Goal: Information Seeking & Learning: Learn about a topic

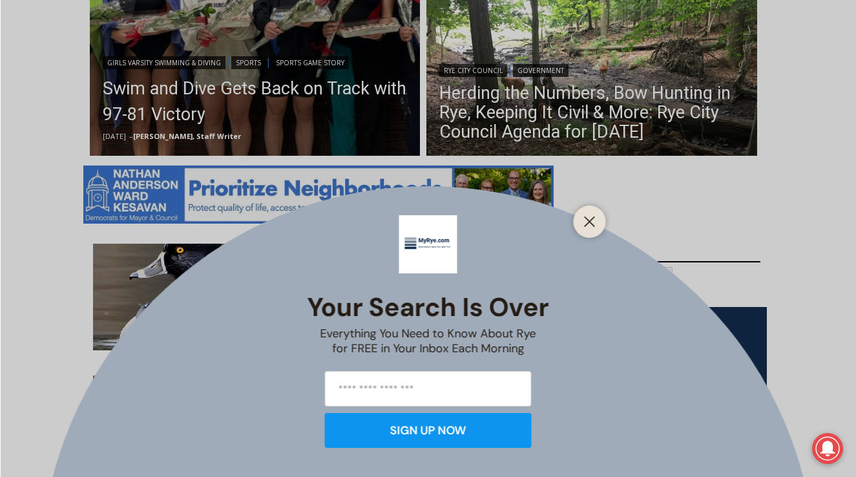
scroll to position [541, 0]
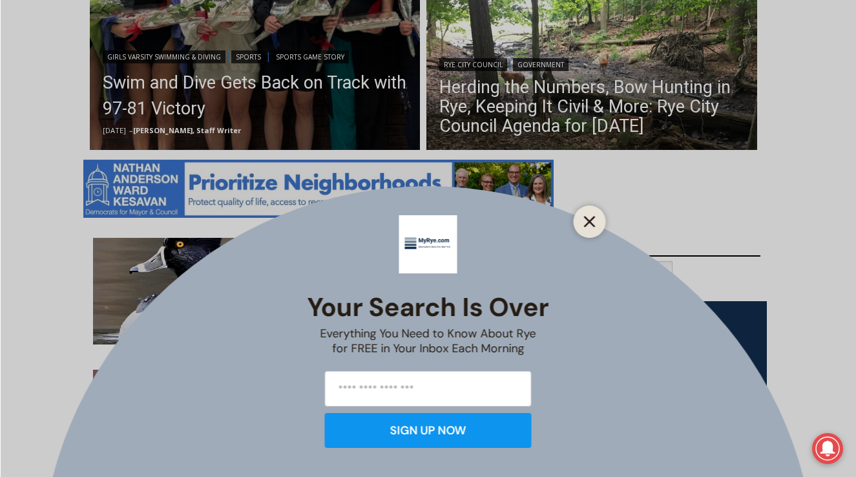
click at [588, 219] on line "Close" at bounding box center [589, 221] width 9 height 9
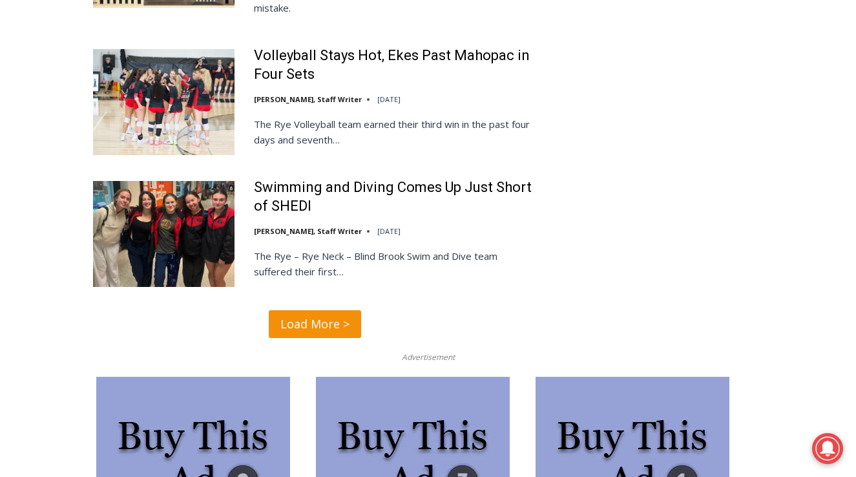
scroll to position [3109, 0]
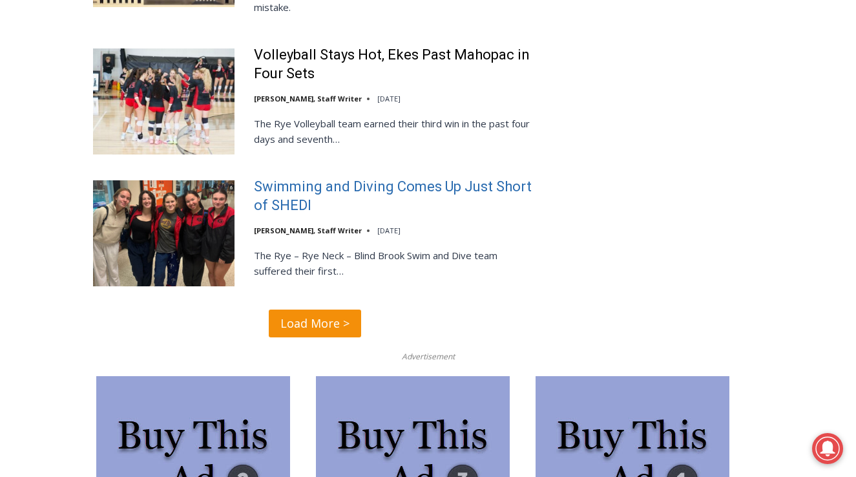
click at [356, 178] on link "Swimming and Diving Comes Up Just Short of SHEDI" at bounding box center [396, 196] width 284 height 37
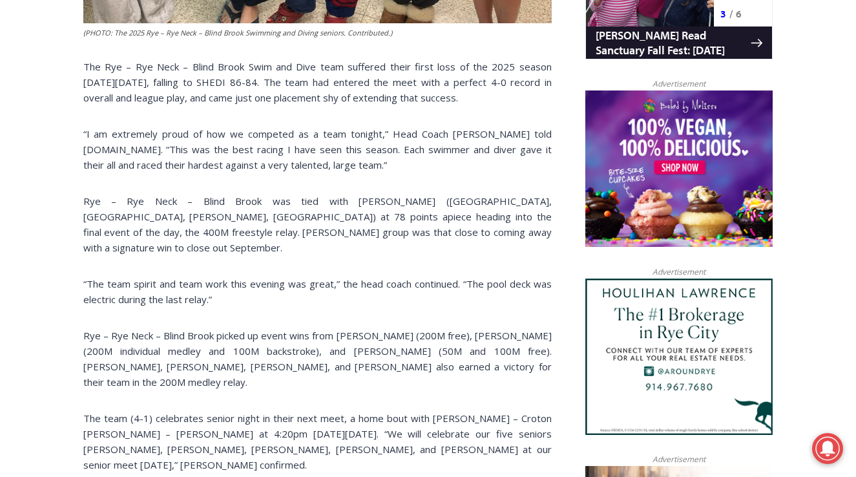
scroll to position [954, 0]
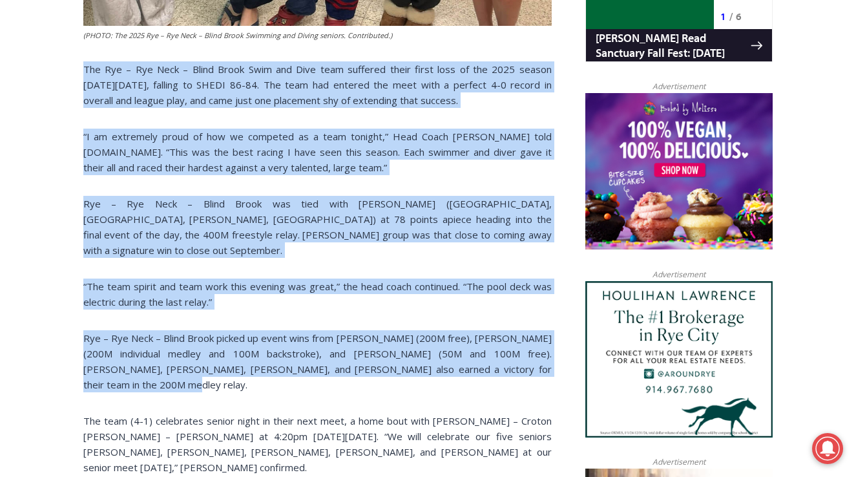
drag, startPoint x: 523, startPoint y: 358, endPoint x: 18, endPoint y: 65, distance: 583.5
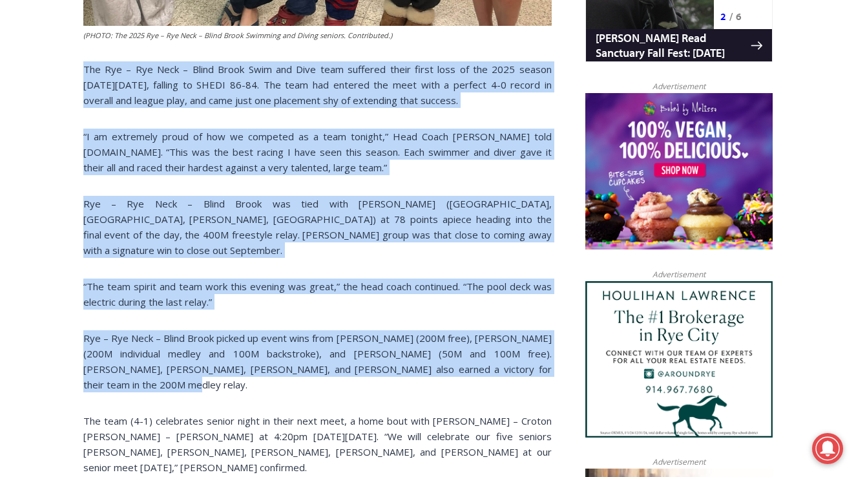
copy div "Lor Ips – Dol Sita – Conse Adipi Elit sed Doei temp incididu utlab etdol magn a…"
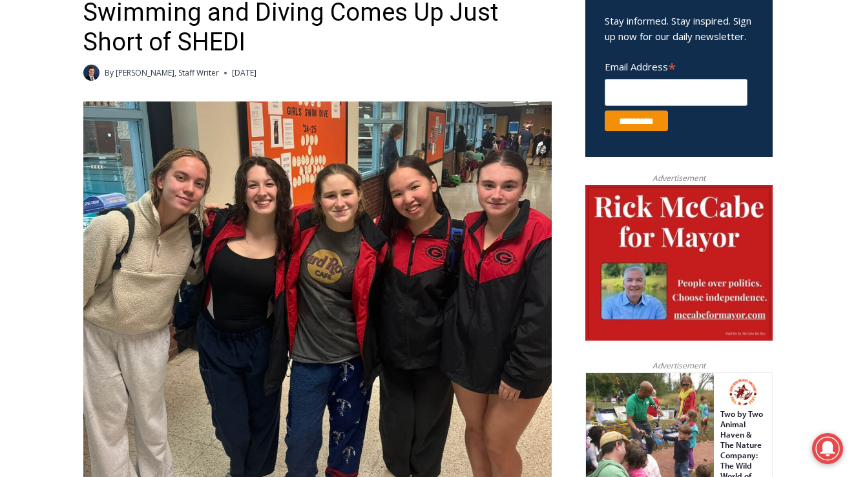
scroll to position [476, 0]
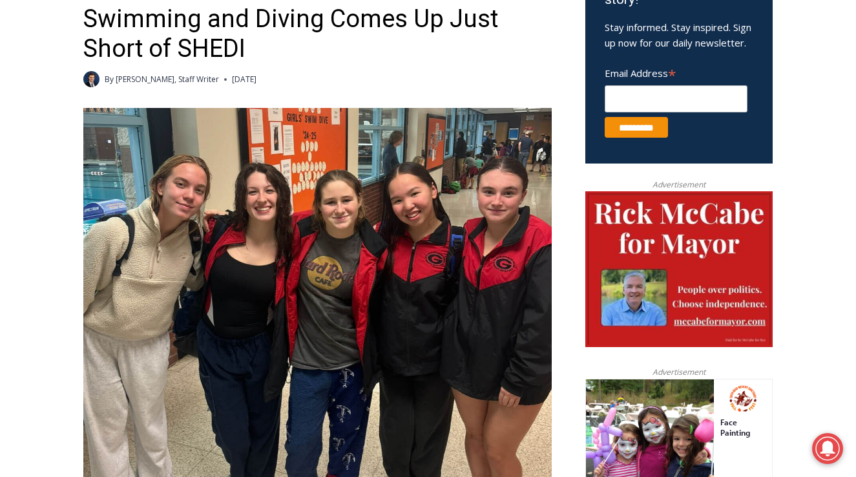
click at [491, 85] on div "By [PERSON_NAME], Staff Writer [DATE] [DATE]" at bounding box center [317, 79] width 468 height 16
